Goal: Task Accomplishment & Management: Use online tool/utility

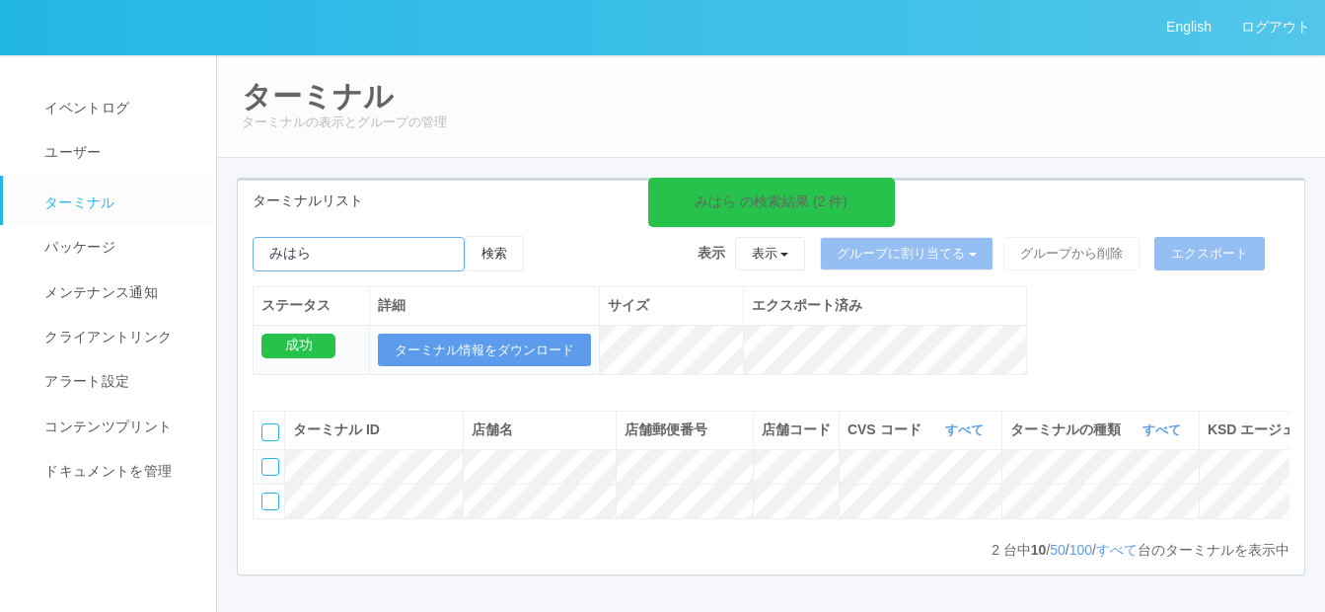
drag, startPoint x: 326, startPoint y: 255, endPoint x: 254, endPoint y: 233, distance: 75.2
click at [241, 253] on div "みはら の検索結果 (2 件) 検索 表示 表示 すべてのターミナル 未割り当てのターミナル グループを追加 グループ名を編集 アーカイブ済みのターミナル グ…" at bounding box center [771, 316] width 1067 height 160
paste input "夙川"
type input "夙川"
click at [506, 252] on button "検索" at bounding box center [494, 254] width 59 height 36
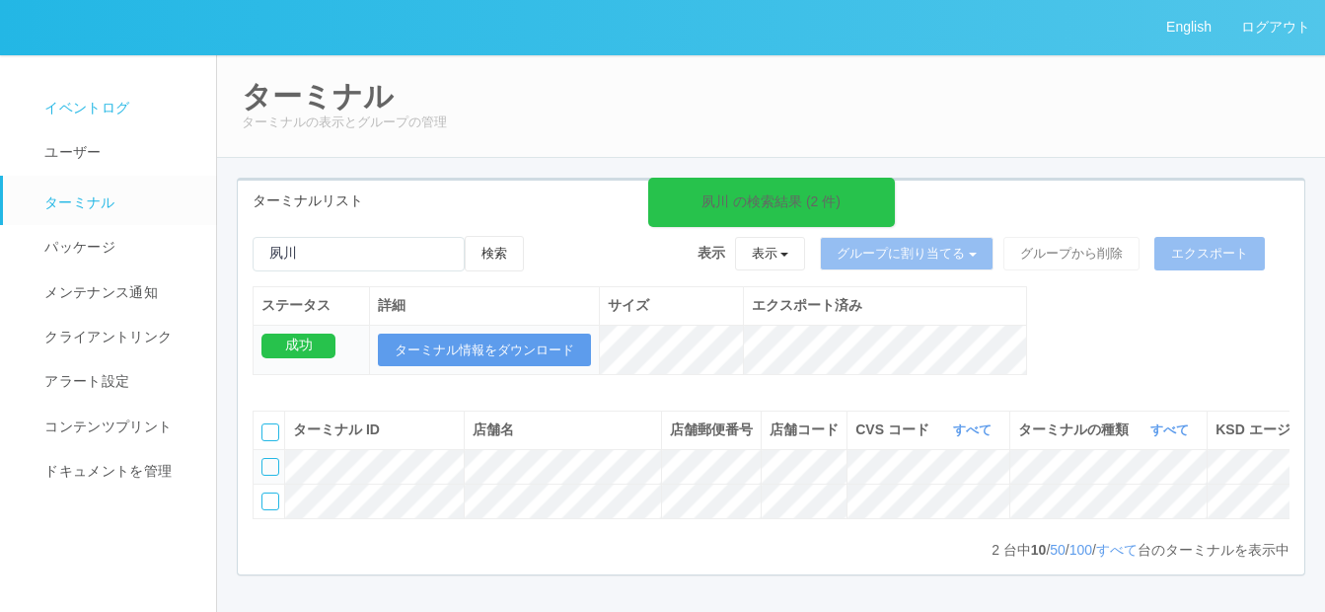
click at [78, 108] on span "イベントログ" at bounding box center [84, 108] width 90 height 16
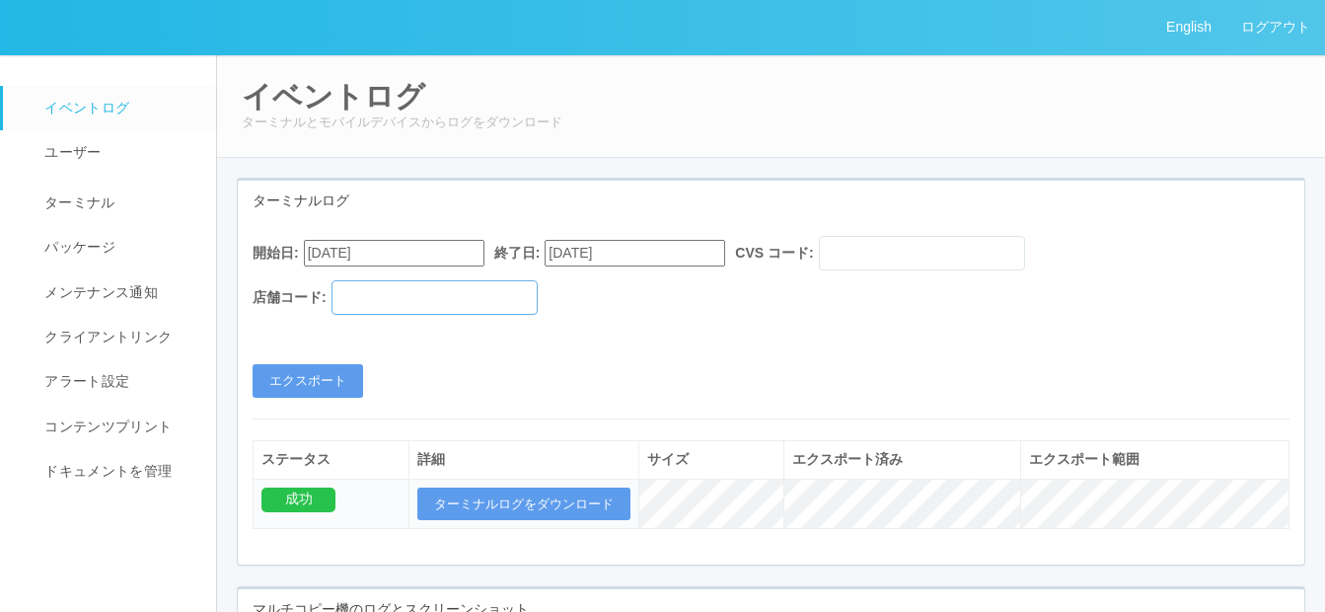
click at [381, 302] on input "text" at bounding box center [435, 297] width 206 height 35
paste input "580313"
type input "580313"
click at [468, 243] on input "[DATE]" at bounding box center [394, 253] width 181 height 27
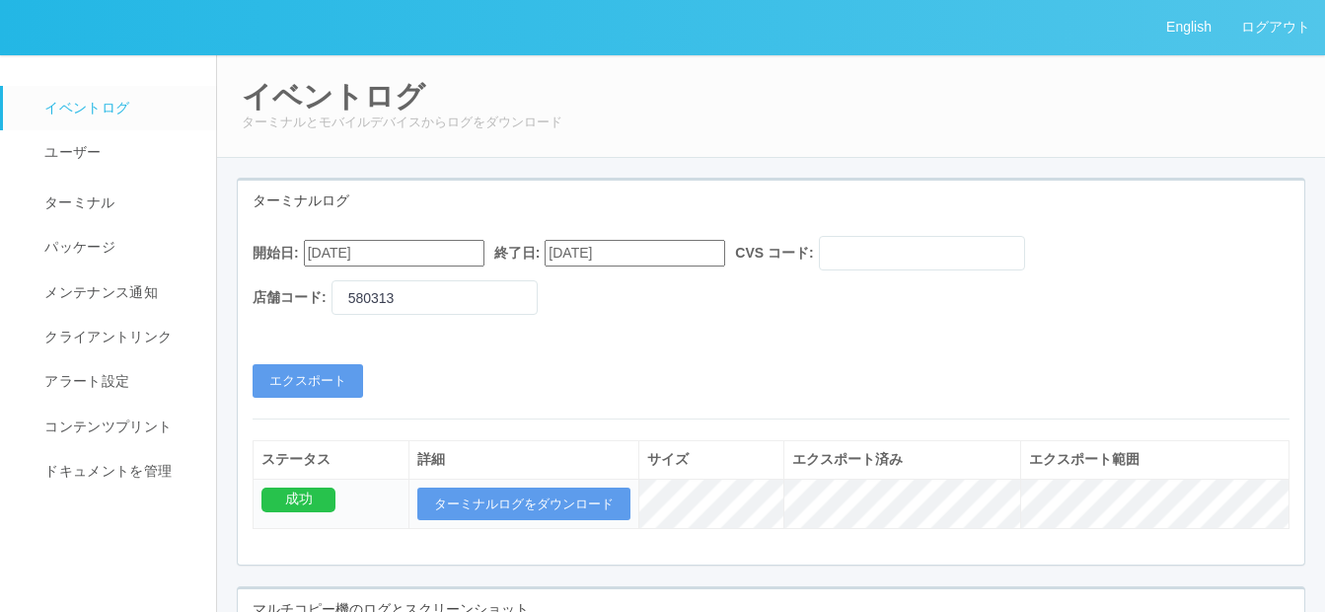
click at [425, 257] on input "[DATE]" at bounding box center [394, 253] width 181 height 27
click at [336, 283] on button "button" at bounding box center [328, 280] width 16 height 6
type input "[DATE]"
click at [588, 356] on div "開始日: [DATE] 終了日: [DATE] CVS コード: 店舗コード: 580313 エクスポート" at bounding box center [771, 317] width 1067 height 162
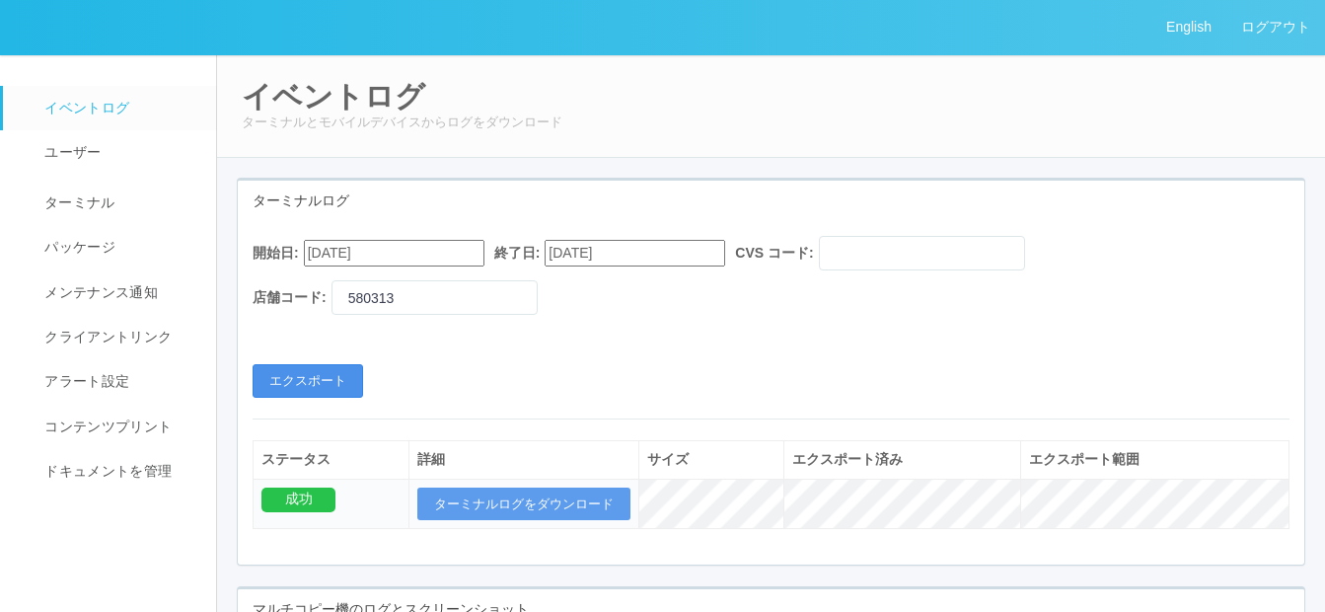
click at [323, 376] on button "エクスポート" at bounding box center [308, 381] width 111 height 34
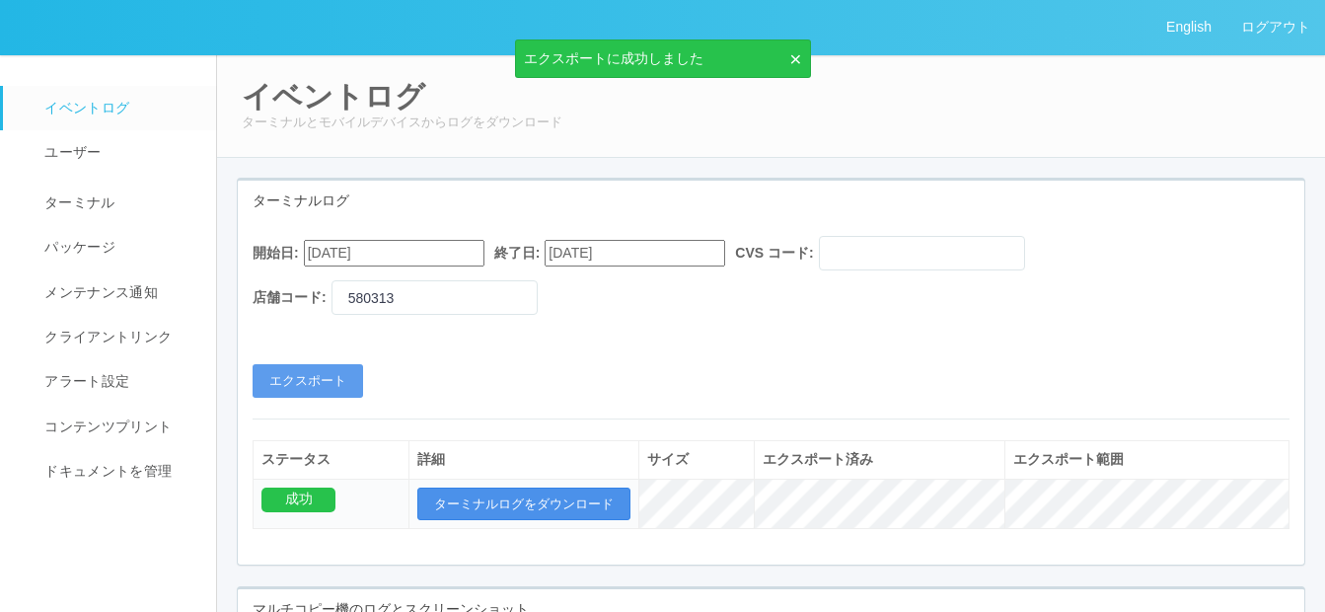
click at [499, 500] on button "ターミナルログをダウンロード" at bounding box center [523, 505] width 213 height 34
